Goal: Information Seeking & Learning: Learn about a topic

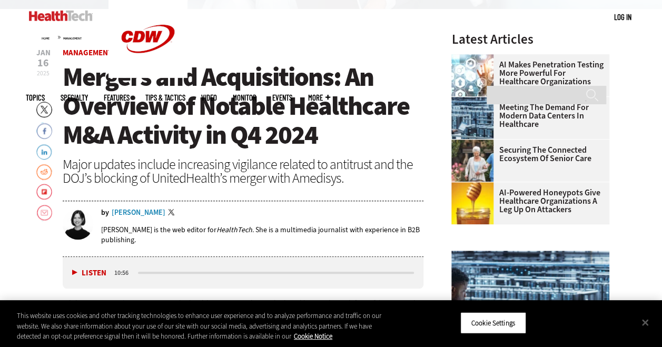
scroll to position [368, 0]
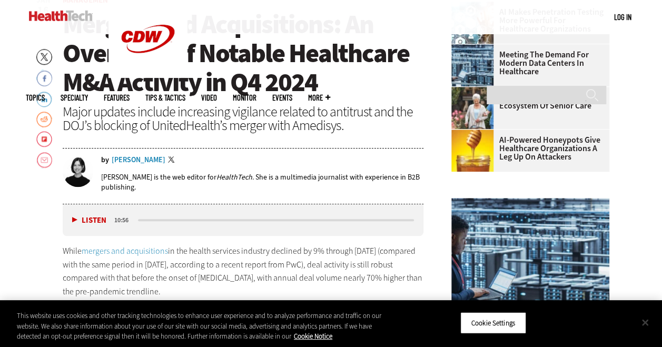
click at [642, 322] on button "Close" at bounding box center [644, 322] width 23 height 23
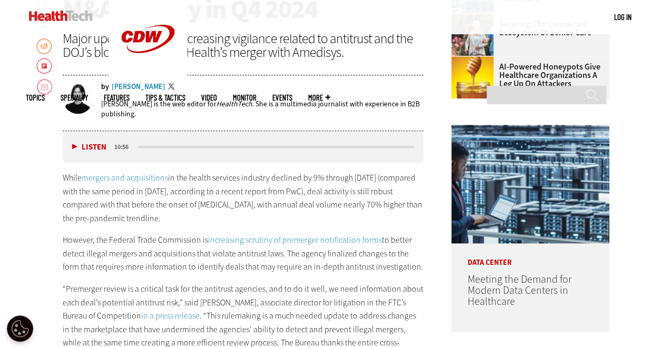
scroll to position [474, 0]
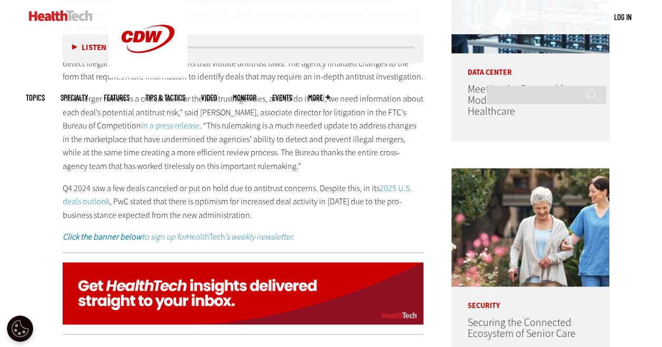
drag, startPoint x: 168, startPoint y: 164, endPoint x: 111, endPoint y: 171, distance: 57.7
click at [111, 173] on div "While mergers and acquisitions in the health services industry declined by 9% t…" at bounding box center [243, 112] width 361 height 263
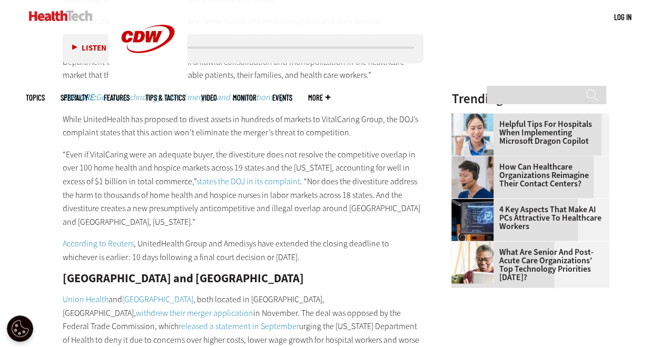
scroll to position [1211, 0]
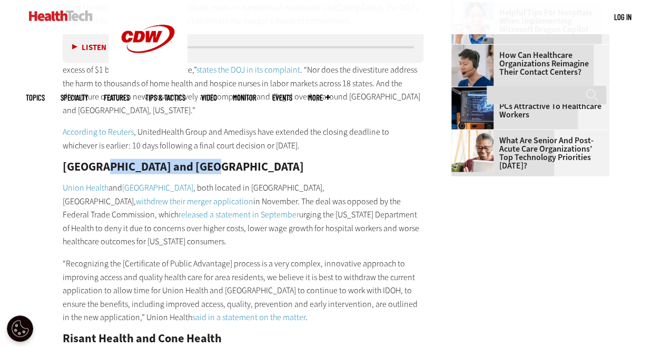
drag, startPoint x: 103, startPoint y: 151, endPoint x: 199, endPoint y: 144, distance: 96.0
click at [199, 161] on h2 "[GEOGRAPHIC_DATA] and [GEOGRAPHIC_DATA]" at bounding box center [243, 167] width 361 height 12
drag, startPoint x: 199, startPoint y: 144, endPoint x: 251, endPoint y: 157, distance: 53.2
click at [251, 161] on h2 "[GEOGRAPHIC_DATA] and [GEOGRAPHIC_DATA]" at bounding box center [243, 167] width 361 height 12
drag, startPoint x: 251, startPoint y: 157, endPoint x: 337, endPoint y: 154, distance: 86.4
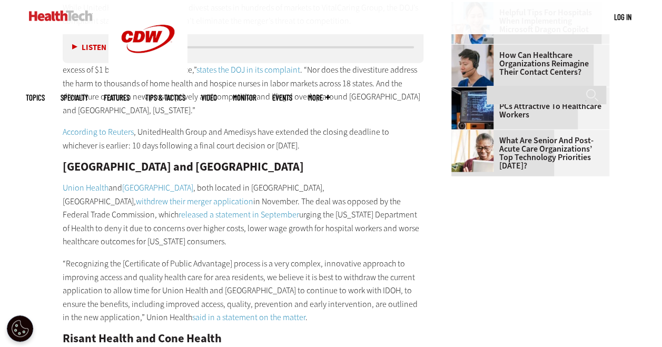
click at [337, 161] on h2 "[GEOGRAPHIC_DATA] and [GEOGRAPHIC_DATA]" at bounding box center [243, 167] width 361 height 12
drag, startPoint x: 328, startPoint y: 154, endPoint x: 69, endPoint y: 156, distance: 259.5
click at [69, 161] on h2 "[GEOGRAPHIC_DATA] and [GEOGRAPHIC_DATA]" at bounding box center [243, 167] width 361 height 12
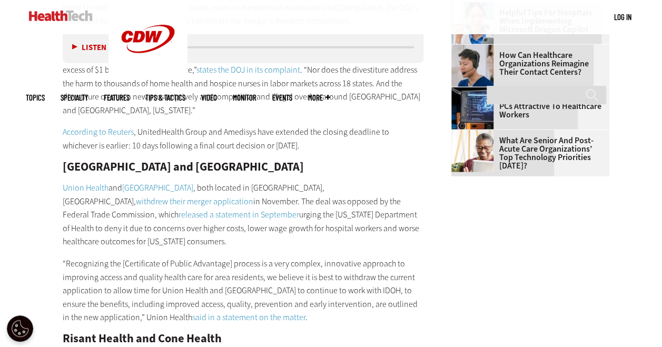
drag, startPoint x: 61, startPoint y: 149, endPoint x: 312, endPoint y: 152, distance: 251.1
drag, startPoint x: 312, startPoint y: 152, endPoint x: 303, endPoint y: 156, distance: 10.2
click at [303, 161] on h2 "[GEOGRAPHIC_DATA] and [GEOGRAPHIC_DATA]" at bounding box center [243, 167] width 361 height 12
click at [269, 161] on h2 "[GEOGRAPHIC_DATA] and [GEOGRAPHIC_DATA]" at bounding box center [243, 167] width 361 height 12
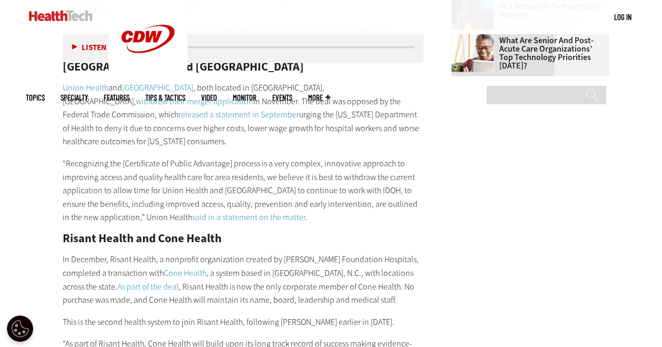
scroll to position [1368, 0]
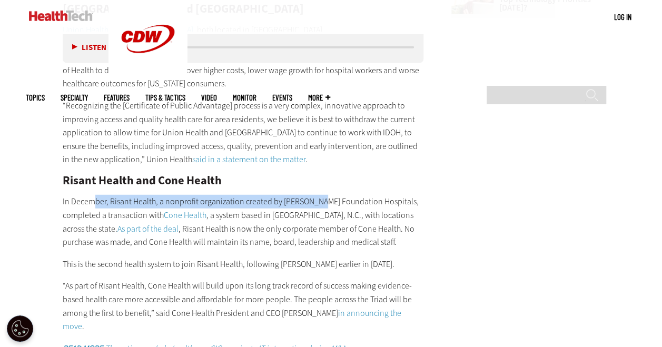
drag, startPoint x: 97, startPoint y: 173, endPoint x: 313, endPoint y: 175, distance: 215.3
click at [313, 195] on p "In December, Risant Health, a nonprofit organization created by [PERSON_NAME] F…" at bounding box center [243, 222] width 361 height 54
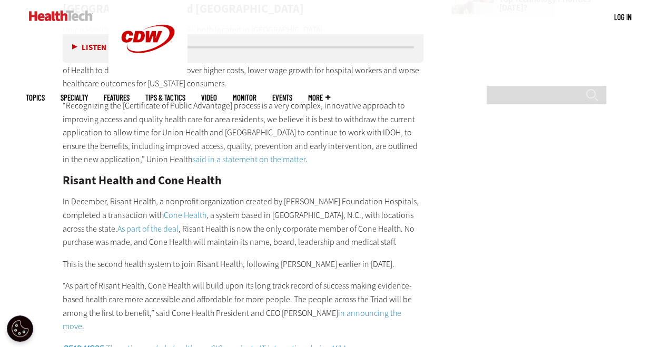
click at [269, 195] on p "In December, Risant Health, a nonprofit organization created by [PERSON_NAME] F…" at bounding box center [243, 222] width 361 height 54
drag, startPoint x: 232, startPoint y: 151, endPoint x: 212, endPoint y: 156, distance: 20.2
click at [213, 175] on h2 "Risant Health and Cone Health" at bounding box center [243, 181] width 361 height 12
drag, startPoint x: 212, startPoint y: 156, endPoint x: 221, endPoint y: 177, distance: 22.9
click at [222, 195] on p "In December, Risant Health, a nonprofit organization created by [PERSON_NAME] F…" at bounding box center [243, 222] width 361 height 54
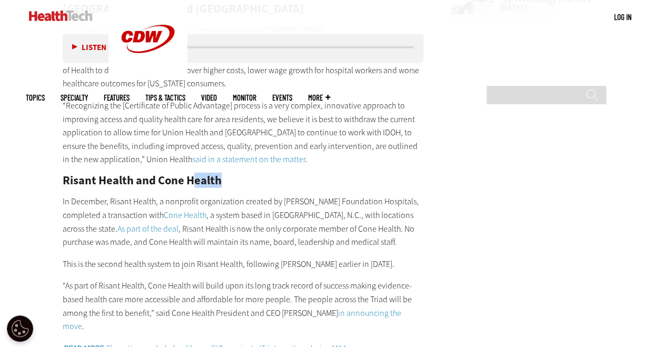
drag, startPoint x: 227, startPoint y: 154, endPoint x: 192, endPoint y: 155, distance: 35.3
click at [192, 175] on h2 "Risant Health and Cone Health" at bounding box center [243, 181] width 361 height 12
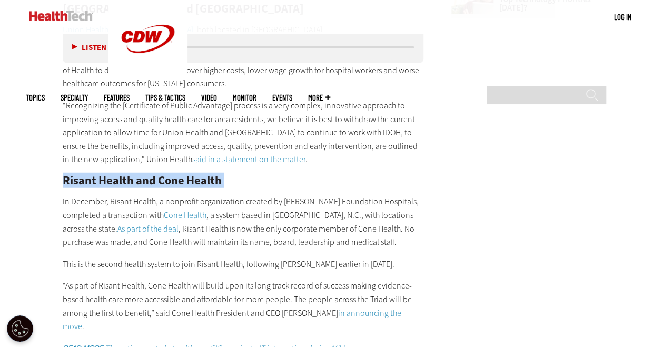
click at [192, 175] on h2 "Risant Health and Cone Health" at bounding box center [243, 181] width 361 height 12
drag, startPoint x: 192, startPoint y: 155, endPoint x: 176, endPoint y: 155, distance: 15.8
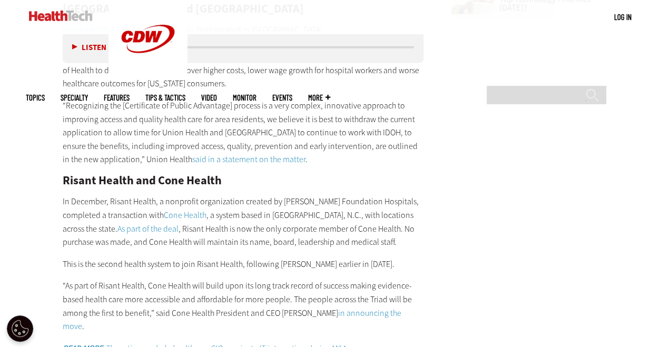
click at [247, 218] on p "In December, Risant Health, a nonprofit organization created by [PERSON_NAME] F…" at bounding box center [243, 222] width 361 height 54
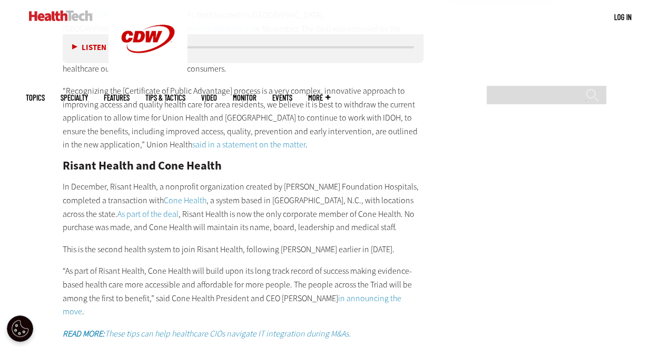
scroll to position [1421, 0]
